Goal: Task Accomplishment & Management: Complete application form

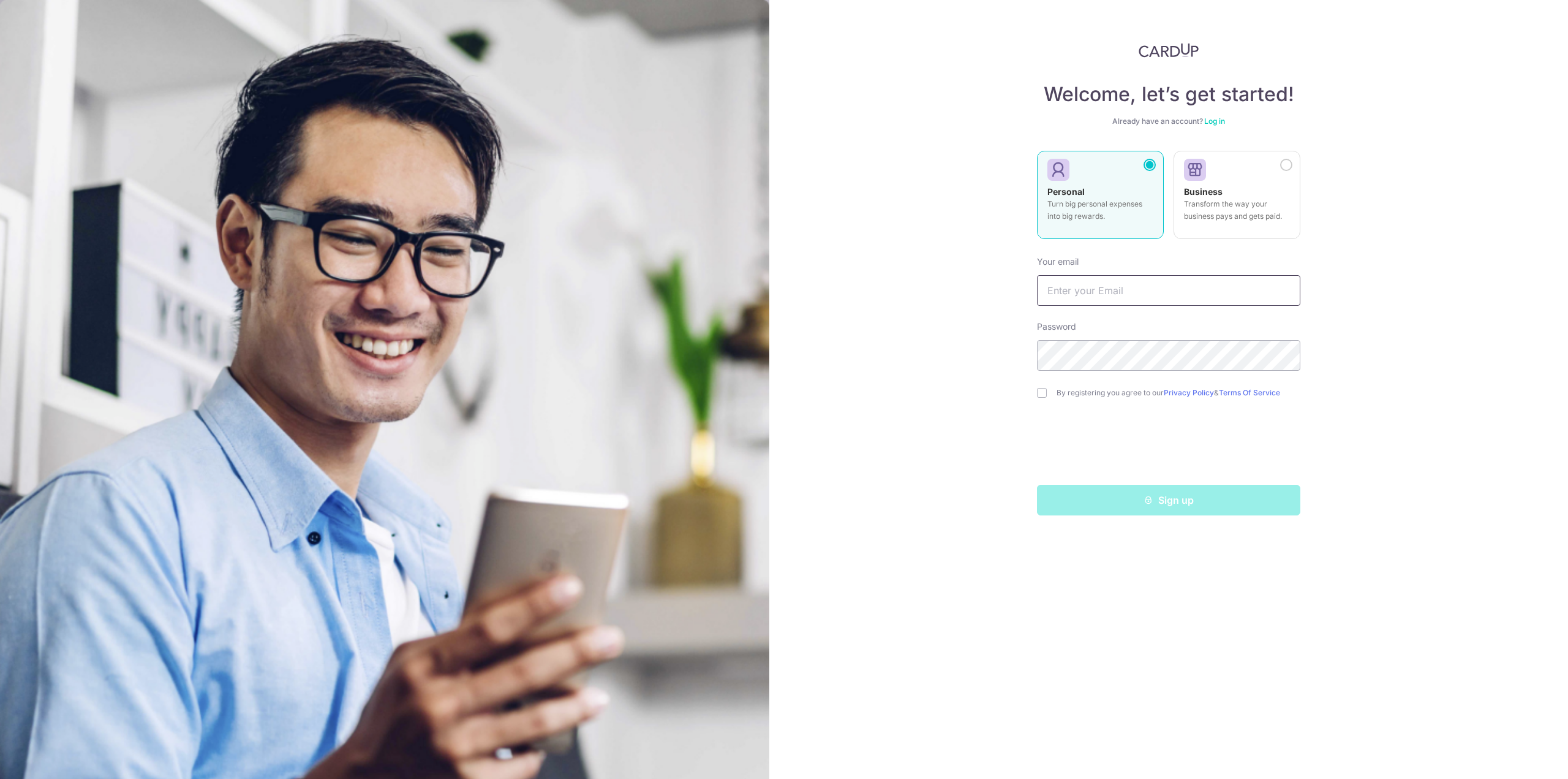
click at [1064, 304] on input "text" at bounding box center [1169, 291] width 263 height 31
type input "[EMAIL_ADDRESS][DOMAIN_NAME]"
click at [954, 346] on div "Welcome, let’s get started! Already have an account? Log in Personal Turn big p…" at bounding box center [1168, 389] width 799 height 779
click at [1407, 455] on div "Welcome, let’s get started! Already have an account? Log in Personal Turn big p…" at bounding box center [1168, 389] width 799 height 779
click at [1043, 394] on input "checkbox" at bounding box center [1042, 393] width 10 height 10
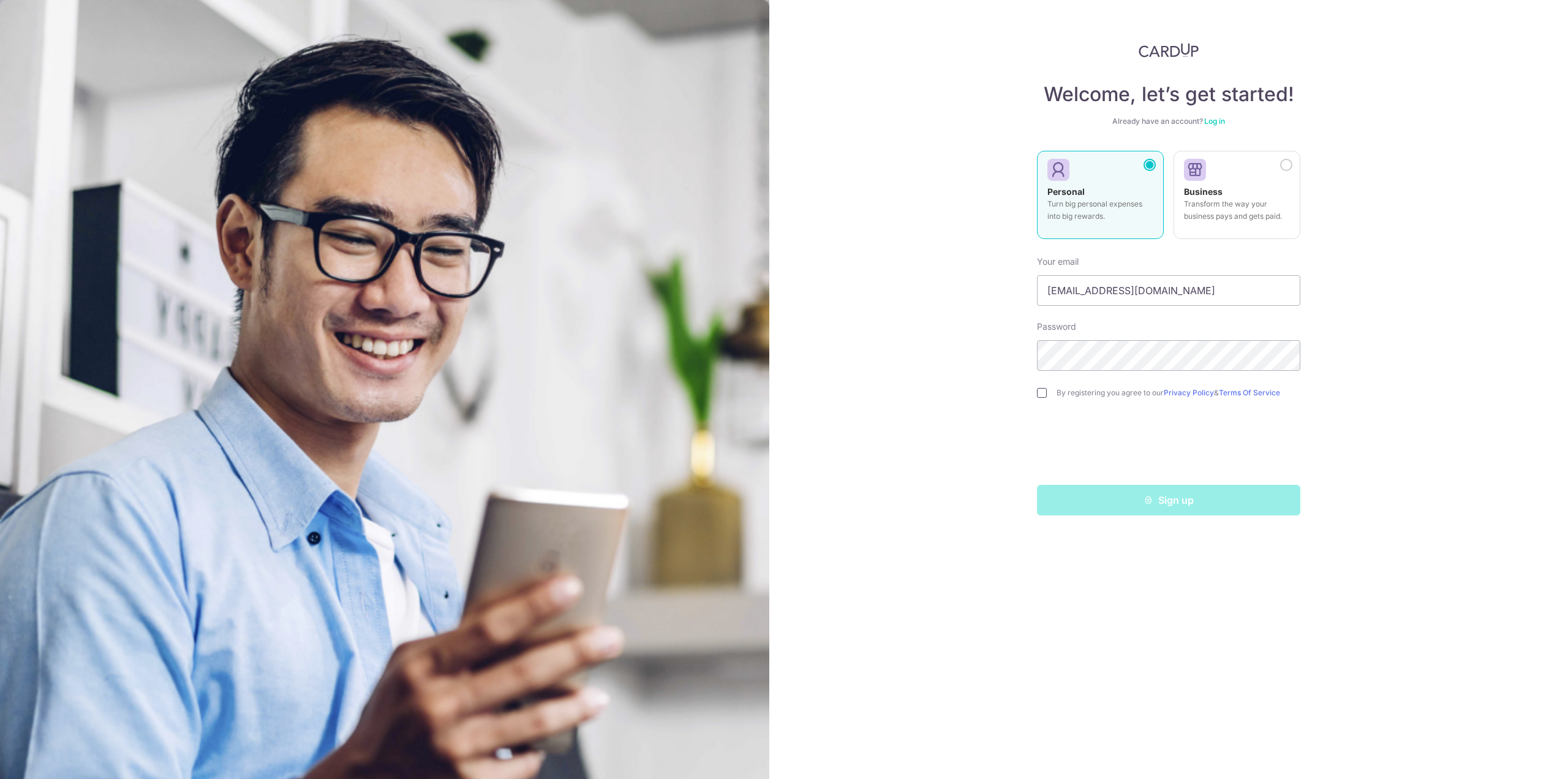
checkbox input "true"
click at [1180, 500] on button "Sign up" at bounding box center [1169, 500] width 263 height 31
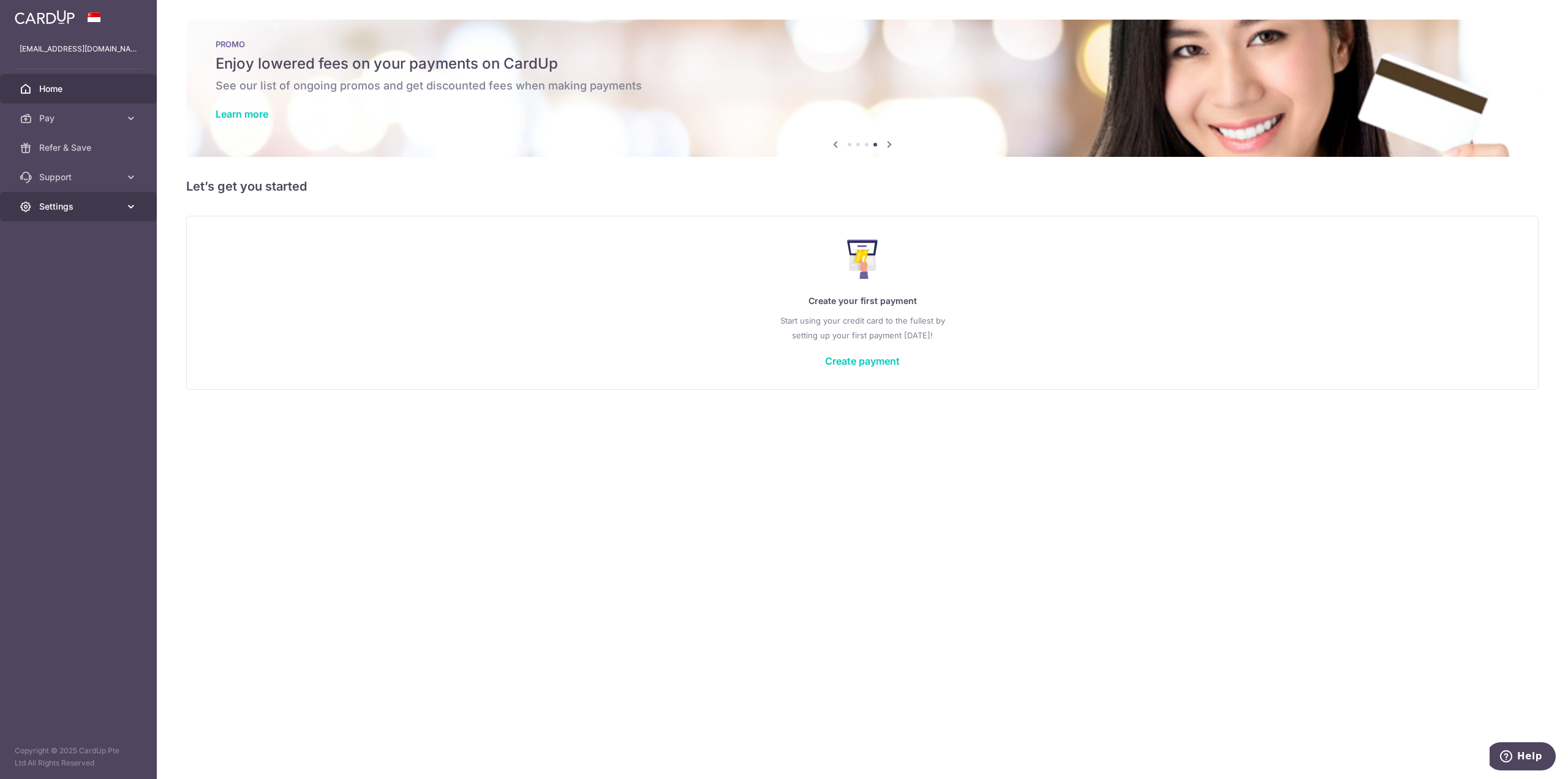
click at [71, 202] on span "Settings" at bounding box center [79, 205] width 81 height 12
click at [69, 238] on span "Account" at bounding box center [79, 235] width 81 height 12
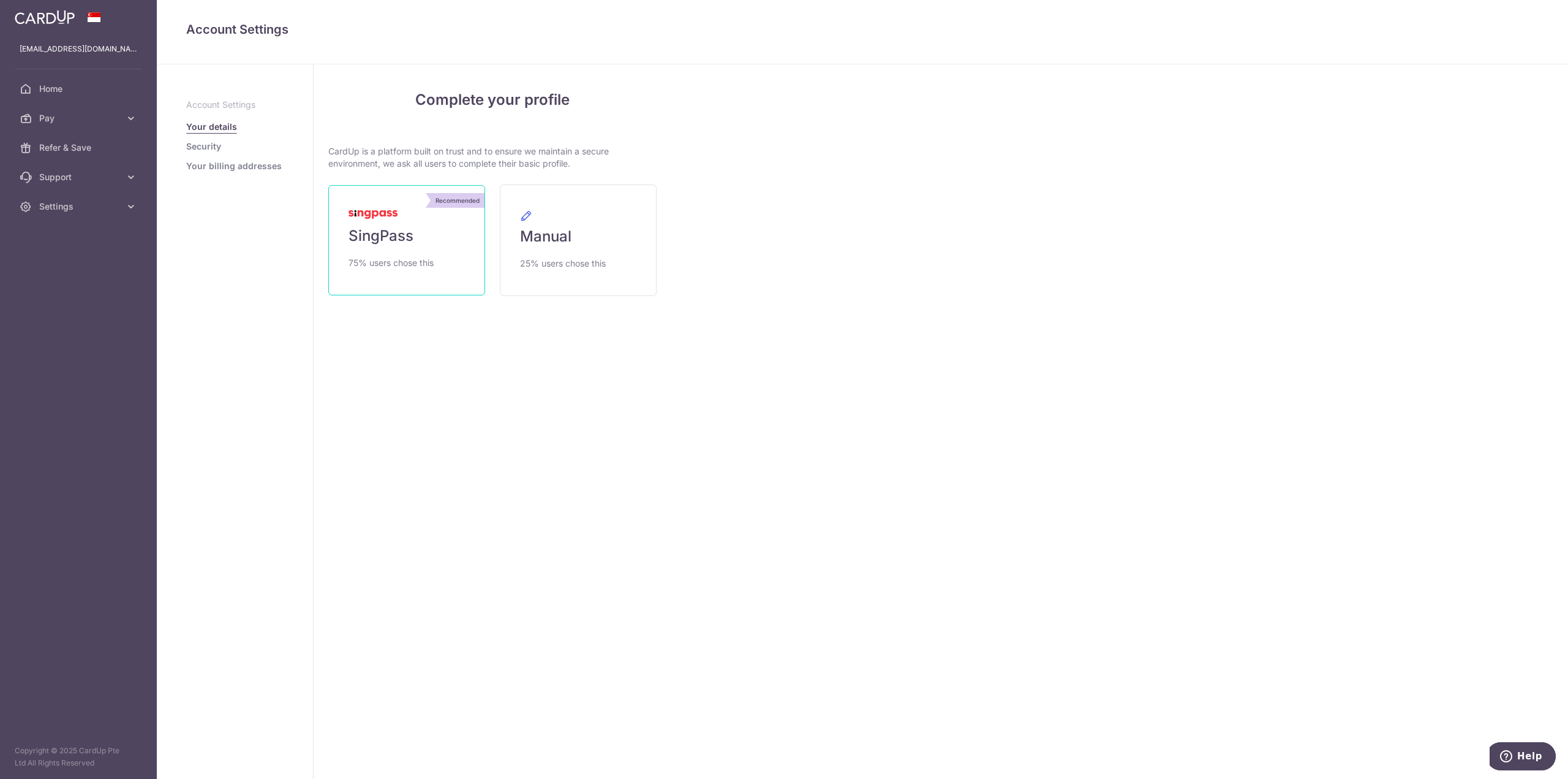
click at [384, 259] on span "75% users chose this" at bounding box center [392, 263] width 85 height 15
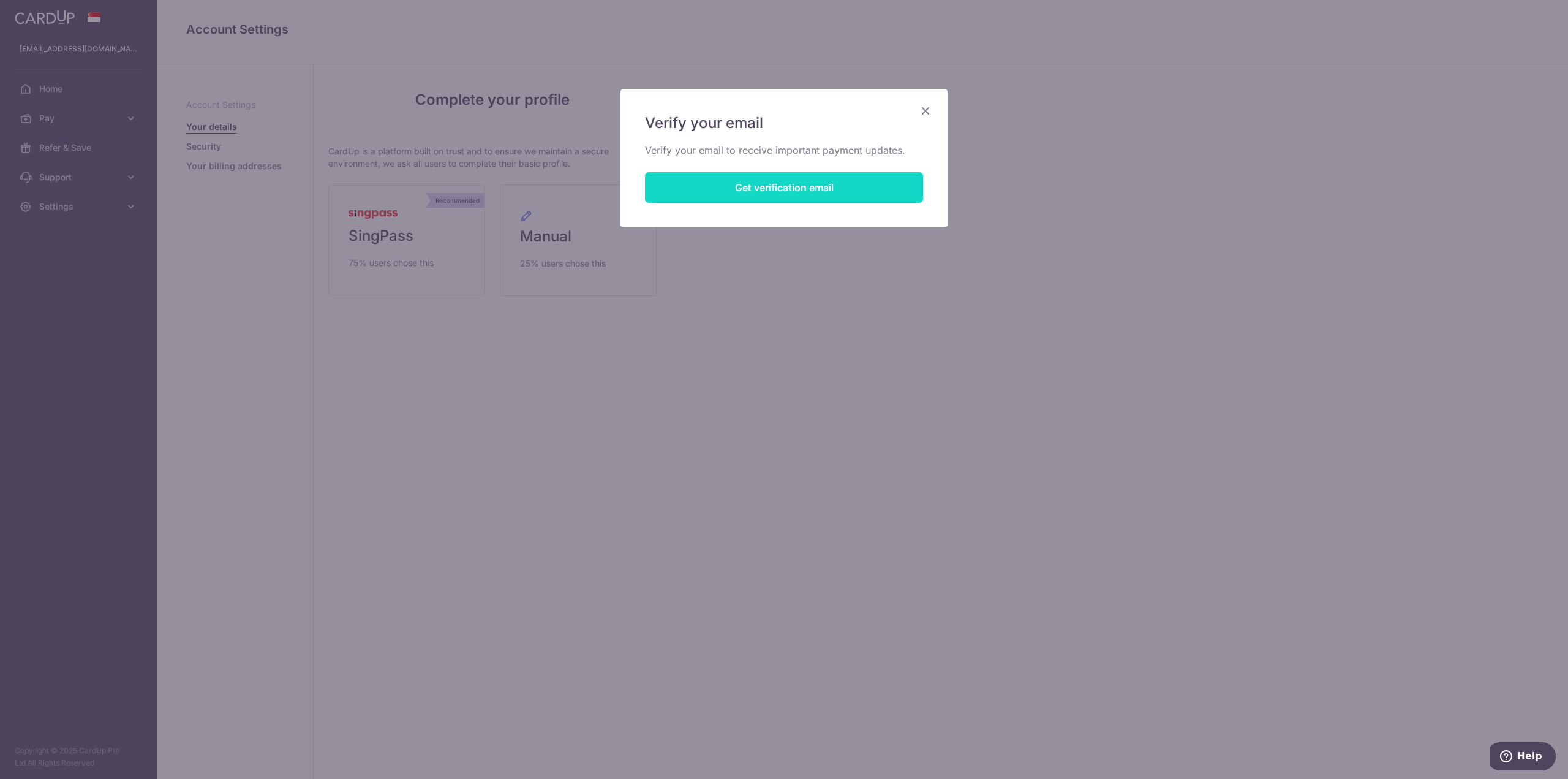
click at [769, 191] on button "Get verification email" at bounding box center [784, 187] width 278 height 31
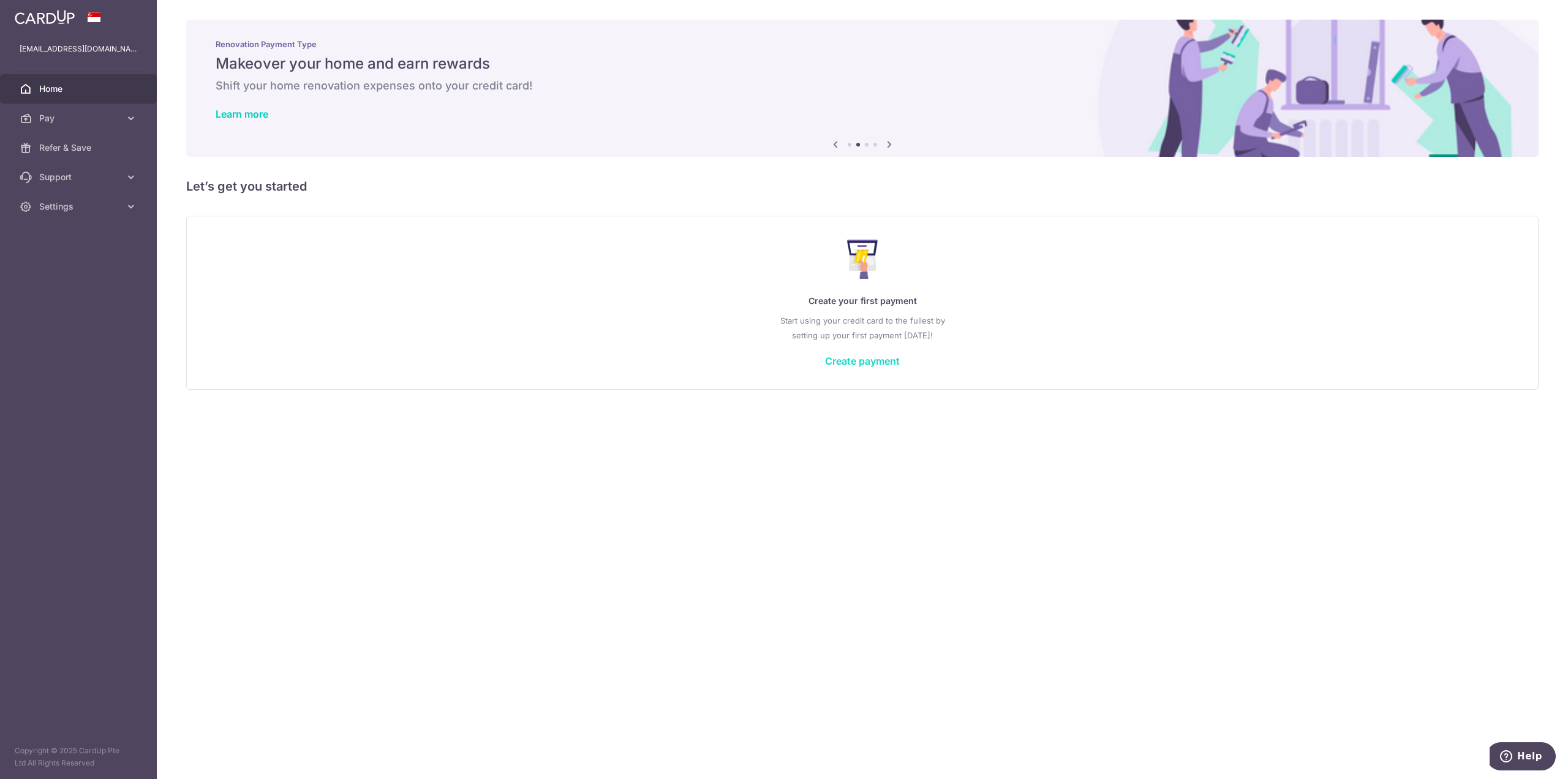
click at [853, 360] on link "Create payment" at bounding box center [862, 360] width 74 height 12
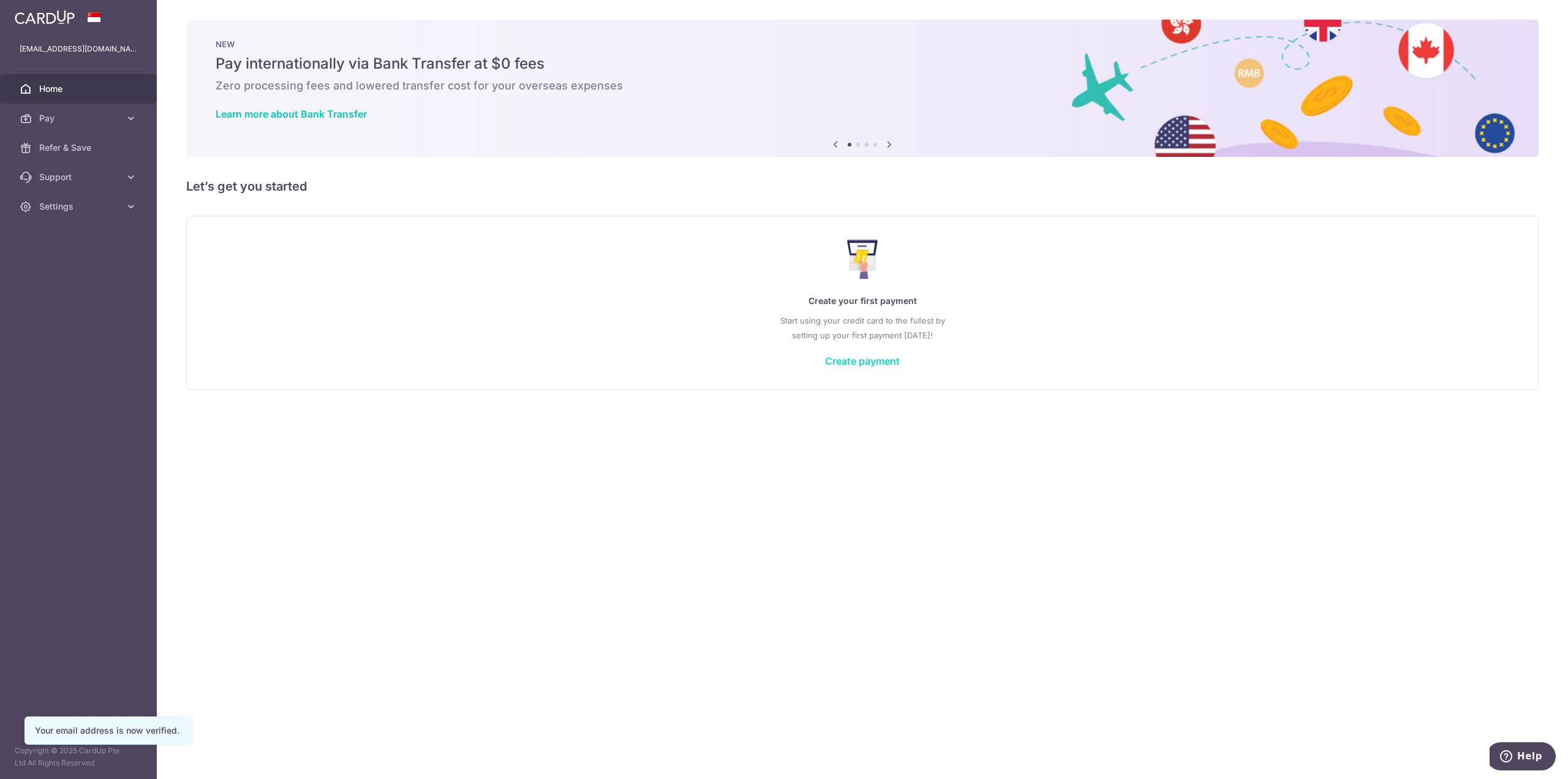
click at [880, 358] on link "Create payment" at bounding box center [862, 360] width 74 height 12
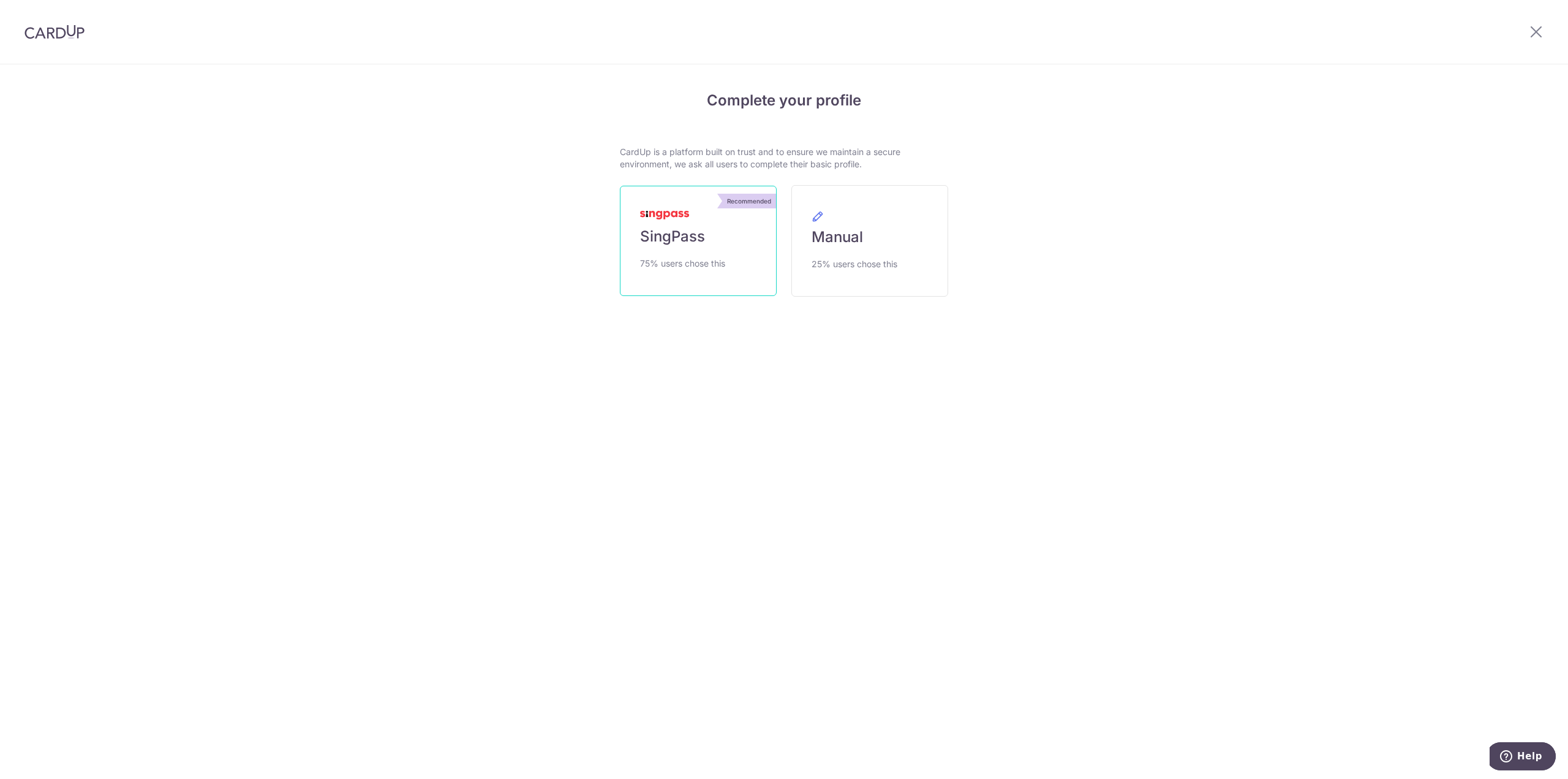
click at [695, 245] on span "SingPass" at bounding box center [672, 236] width 65 height 20
